Goal: Information Seeking & Learning: Learn about a topic

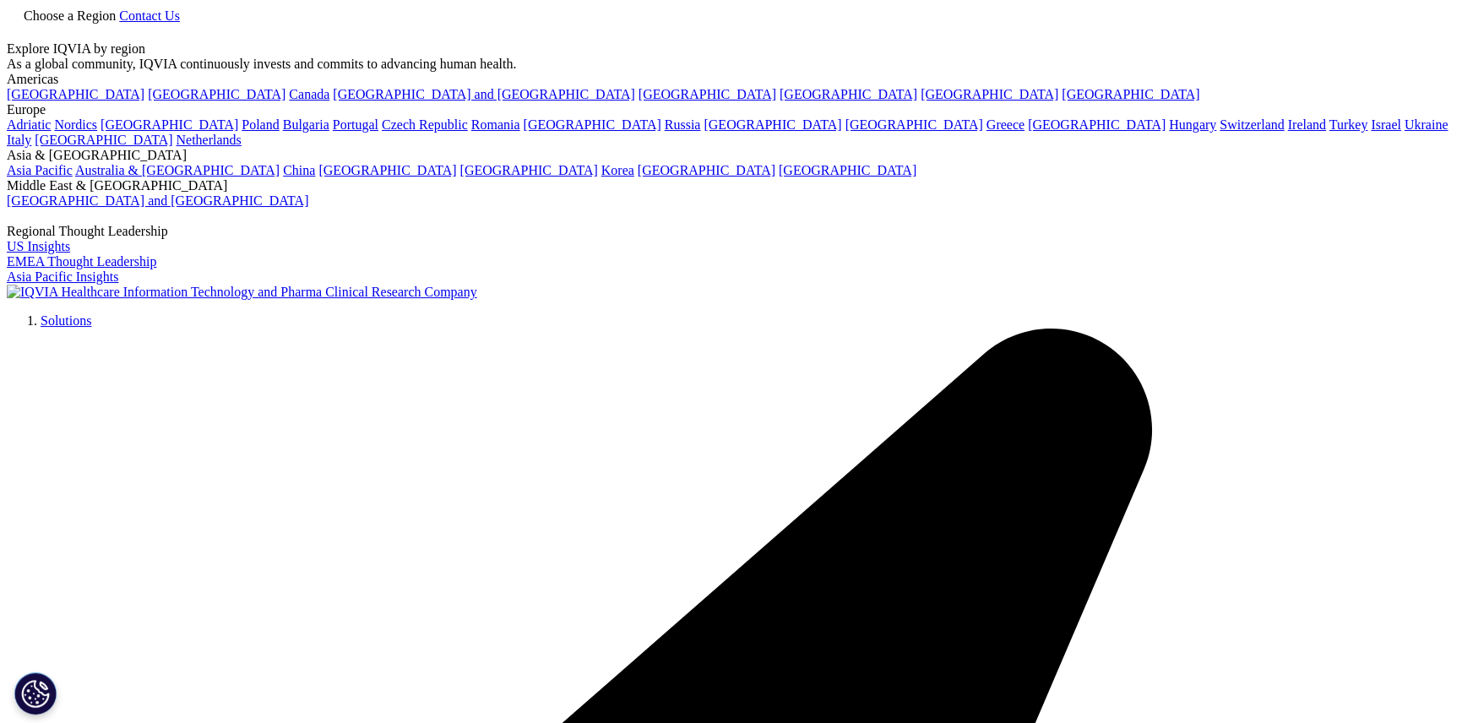
type input "job openings"
